Goal: Navigation & Orientation: Find specific page/section

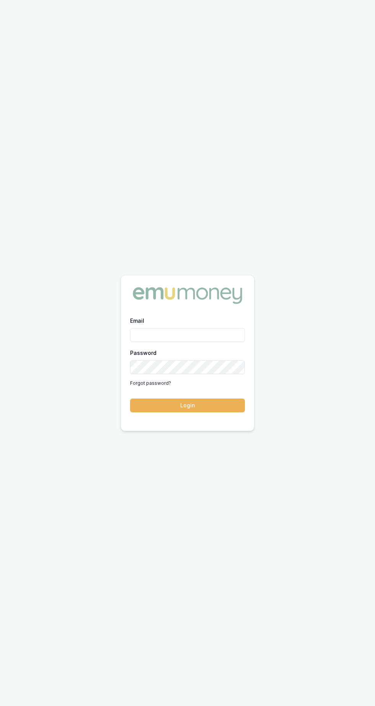
click at [147, 342] on input "Email" at bounding box center [187, 335] width 115 height 14
type input "[PERSON_NAME][EMAIL_ADDRESS][PERSON_NAME][DOMAIN_NAME]"
click at [130, 398] on button "Login" at bounding box center [187, 405] width 115 height 14
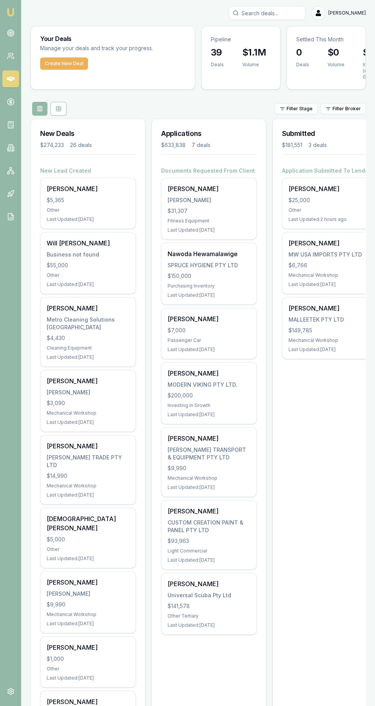
click at [7, 32] on circle at bounding box center [10, 33] width 7 height 7
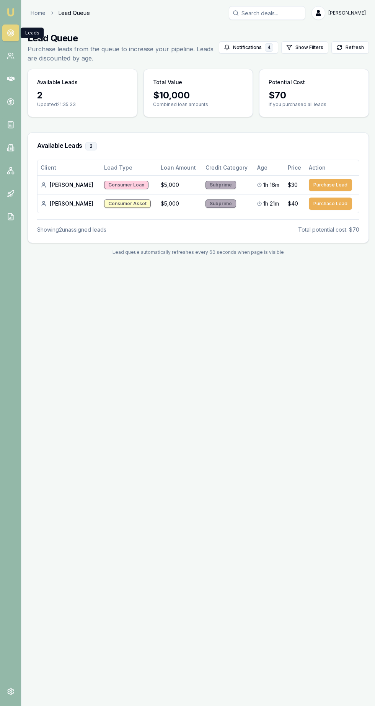
click at [6, 58] on link at bounding box center [10, 55] width 17 height 17
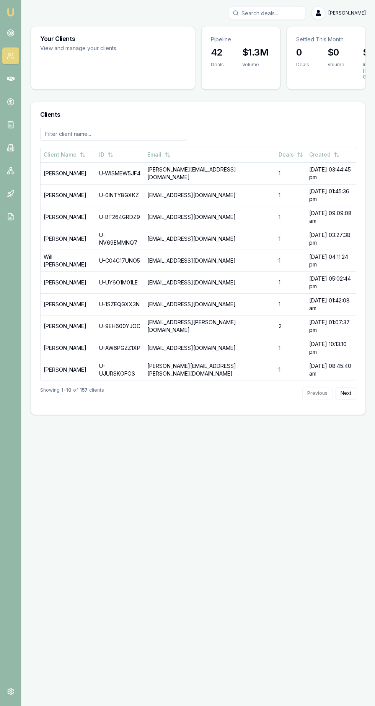
click at [10, 79] on icon at bounding box center [11, 79] width 8 height 5
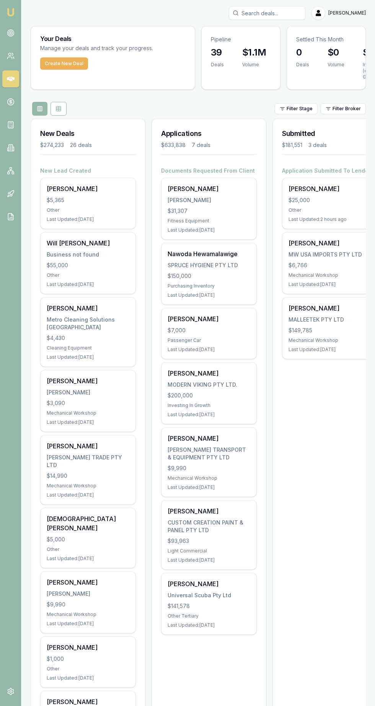
click at [15, 104] on link at bounding box center [10, 101] width 17 height 17
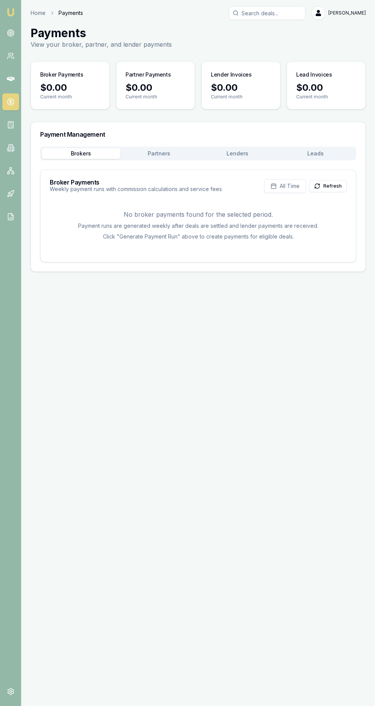
click at [320, 188] on icon at bounding box center [317, 186] width 6 height 6
click at [227, 152] on button "Lenders" at bounding box center [237, 153] width 78 height 11
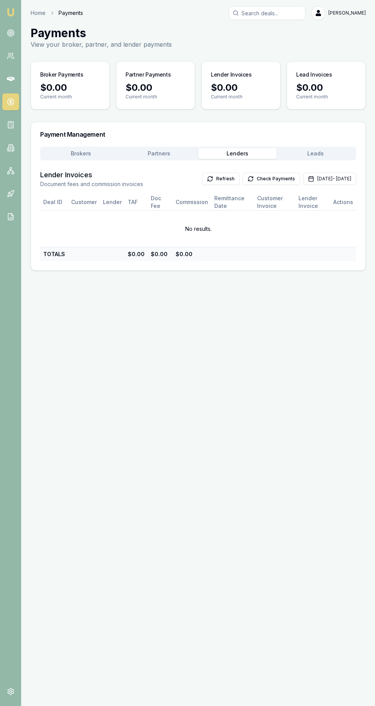
click at [63, 152] on button "Brokers" at bounding box center [81, 153] width 78 height 11
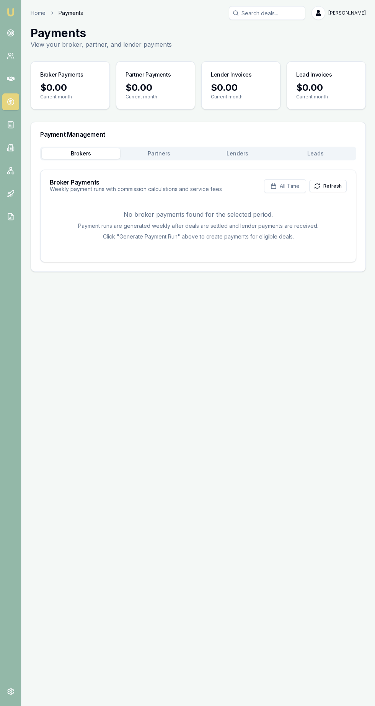
click at [13, 121] on link at bounding box center [10, 124] width 17 height 17
